Goal: Find specific page/section

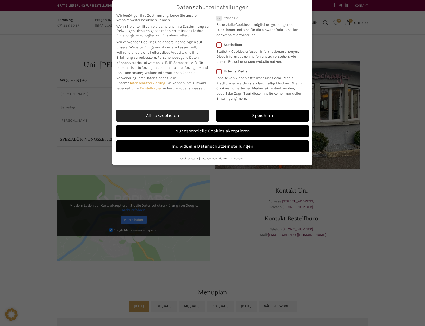
click at [163, 114] on link "Alle akzeptieren" at bounding box center [162, 116] width 92 height 12
checkbox input "true"
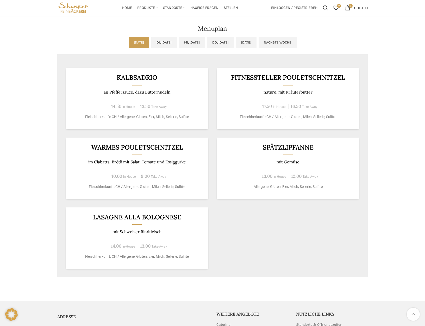
scroll to position [249, 0]
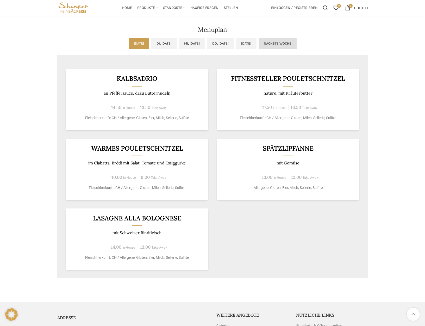
click at [296, 42] on link "Nächste Woche" at bounding box center [277, 43] width 38 height 11
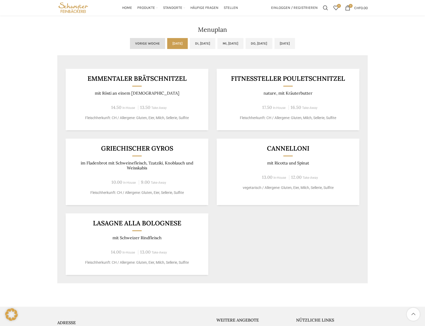
click at [130, 42] on link "Vorige Woche" at bounding box center [147, 43] width 35 height 11
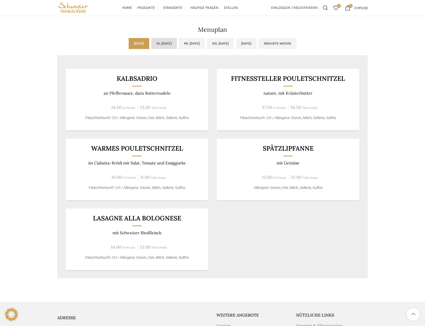
click at [156, 44] on link "Di, [DATE]" at bounding box center [164, 43] width 26 height 11
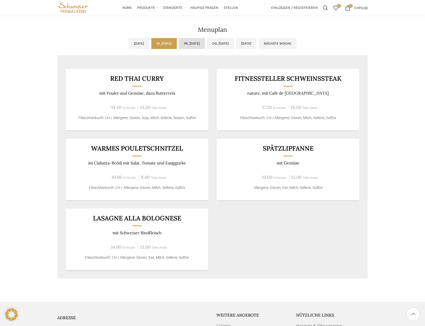
click at [192, 43] on link "Mi, [DATE]" at bounding box center [192, 43] width 26 height 11
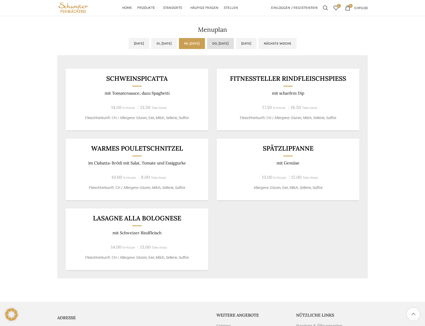
click at [225, 43] on link "Do, [DATE]" at bounding box center [220, 43] width 27 height 11
click at [256, 43] on link "[DATE]" at bounding box center [246, 43] width 21 height 11
